Goal: Information Seeking & Learning: Learn about a topic

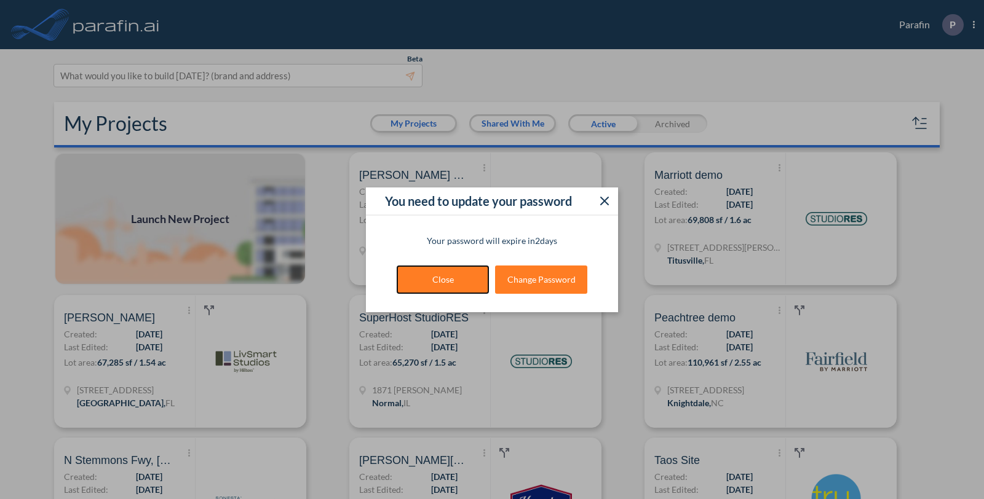
click at [443, 274] on button "Close" at bounding box center [443, 280] width 92 height 28
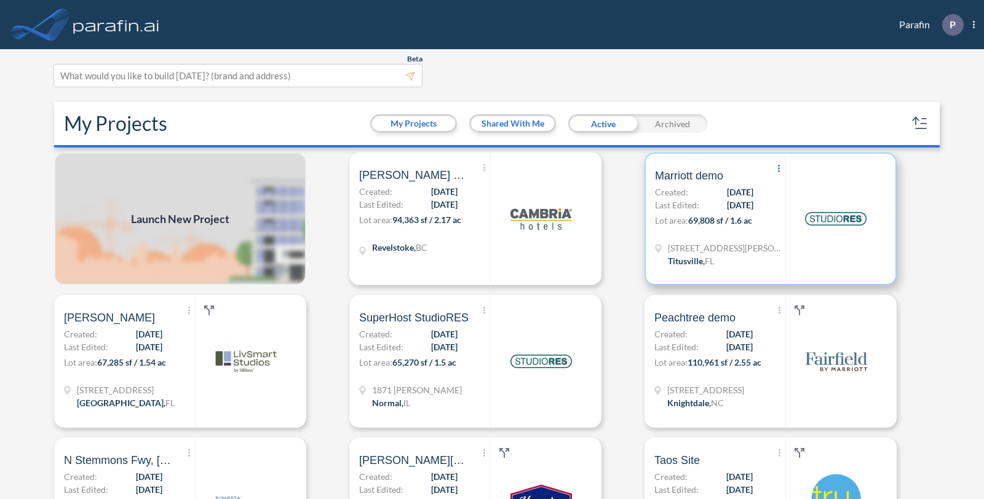
click at [778, 168] on icon at bounding box center [779, 168] width 2 height 7
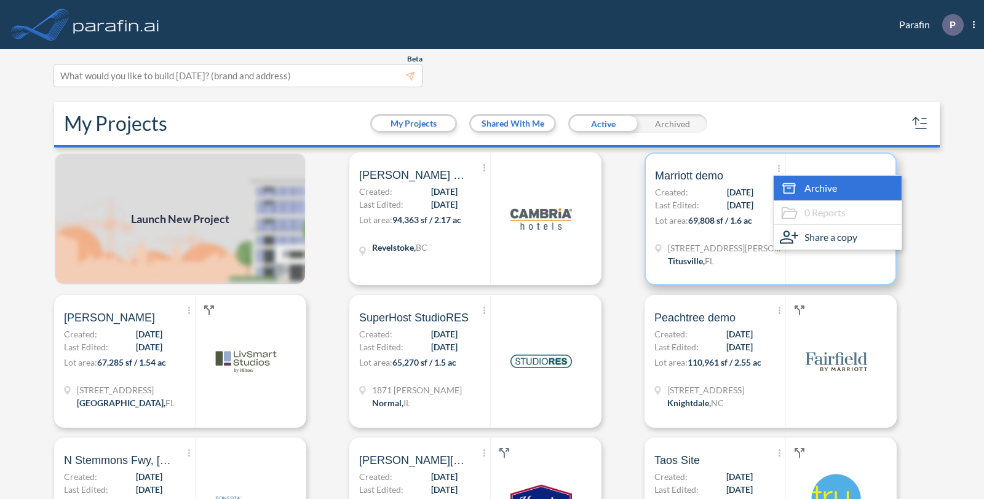
click at [780, 191] on icon at bounding box center [789, 188] width 18 height 18
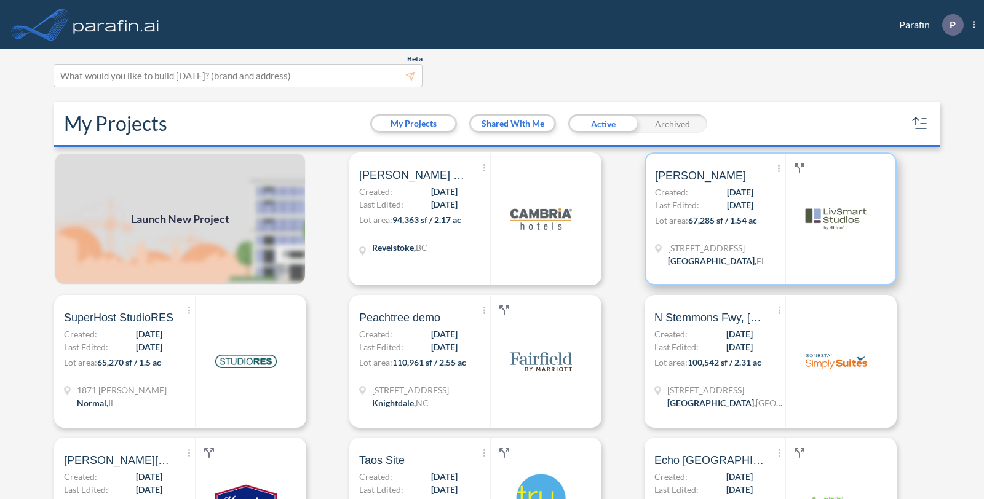
click at [748, 224] on span "67,285 sf / 1.54 ac" at bounding box center [722, 220] width 69 height 10
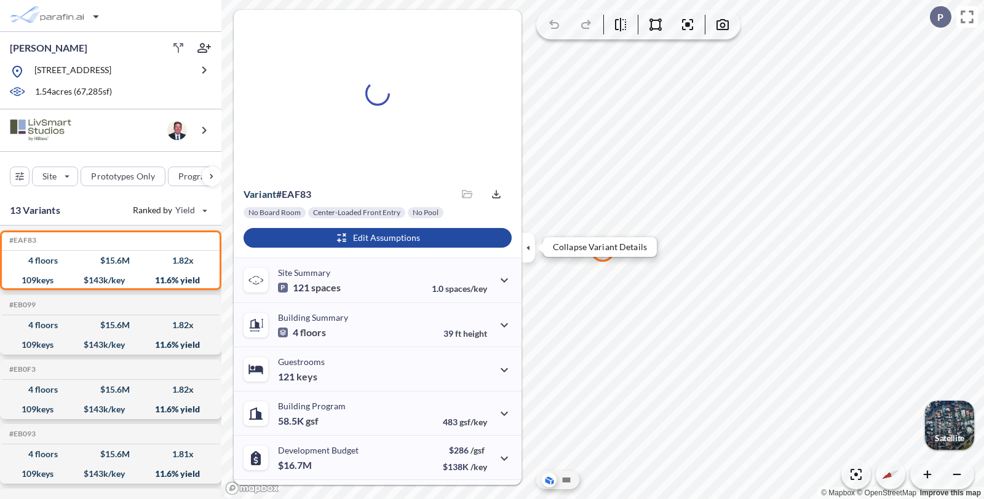
click at [527, 249] on icon "button" at bounding box center [527, 248] width 3 height 6
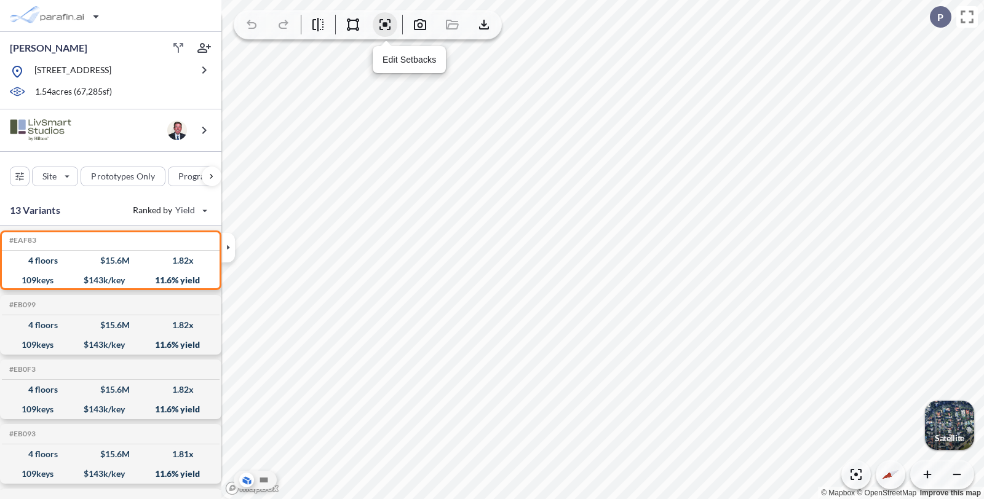
click at [391, 28] on icon "button" at bounding box center [384, 24] width 15 height 15
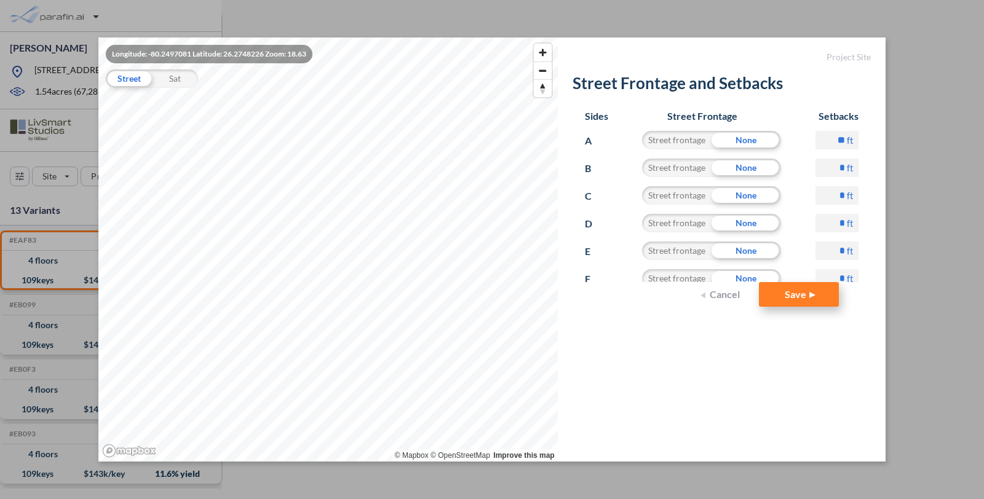
click at [800, 299] on button "Save" at bounding box center [799, 294] width 80 height 25
